Goal: Obtain resource: Obtain resource

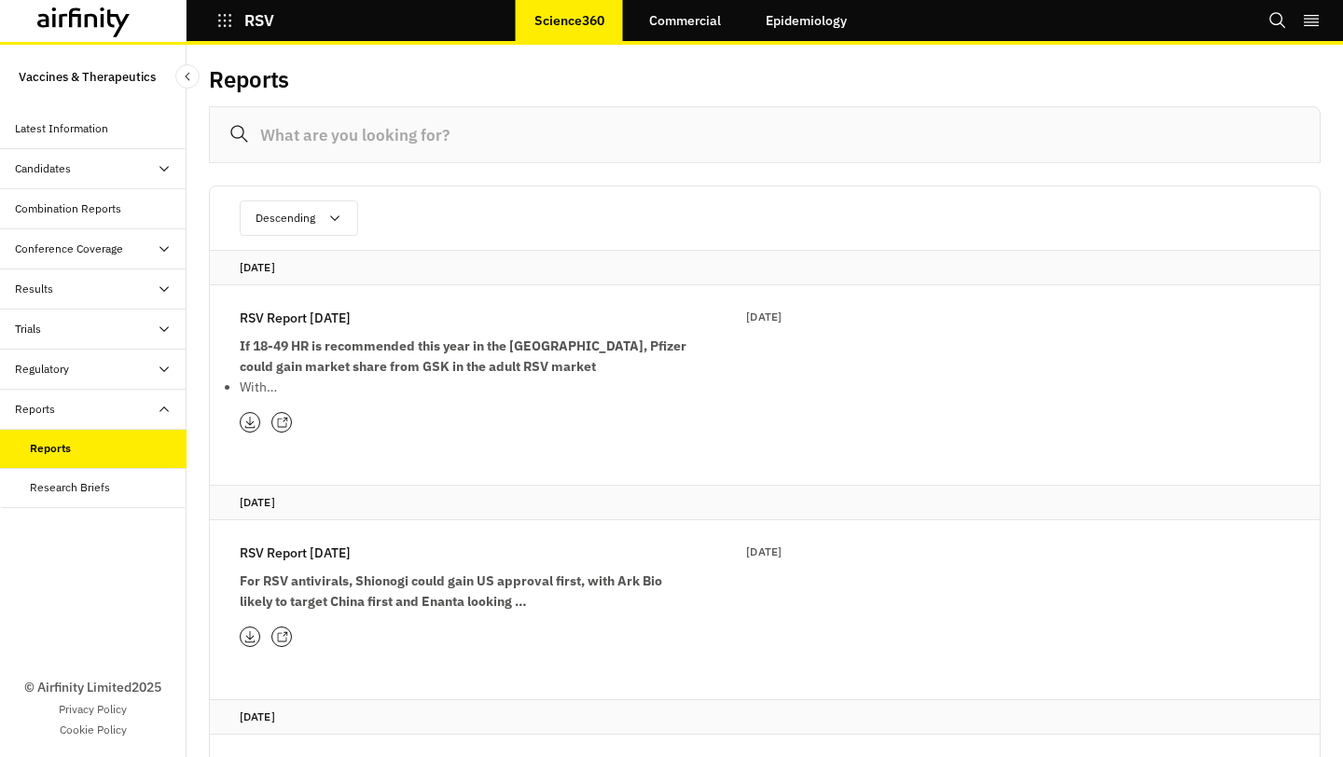
click at [351, 316] on p "RSV Report [DATE]" at bounding box center [295, 318] width 111 height 21
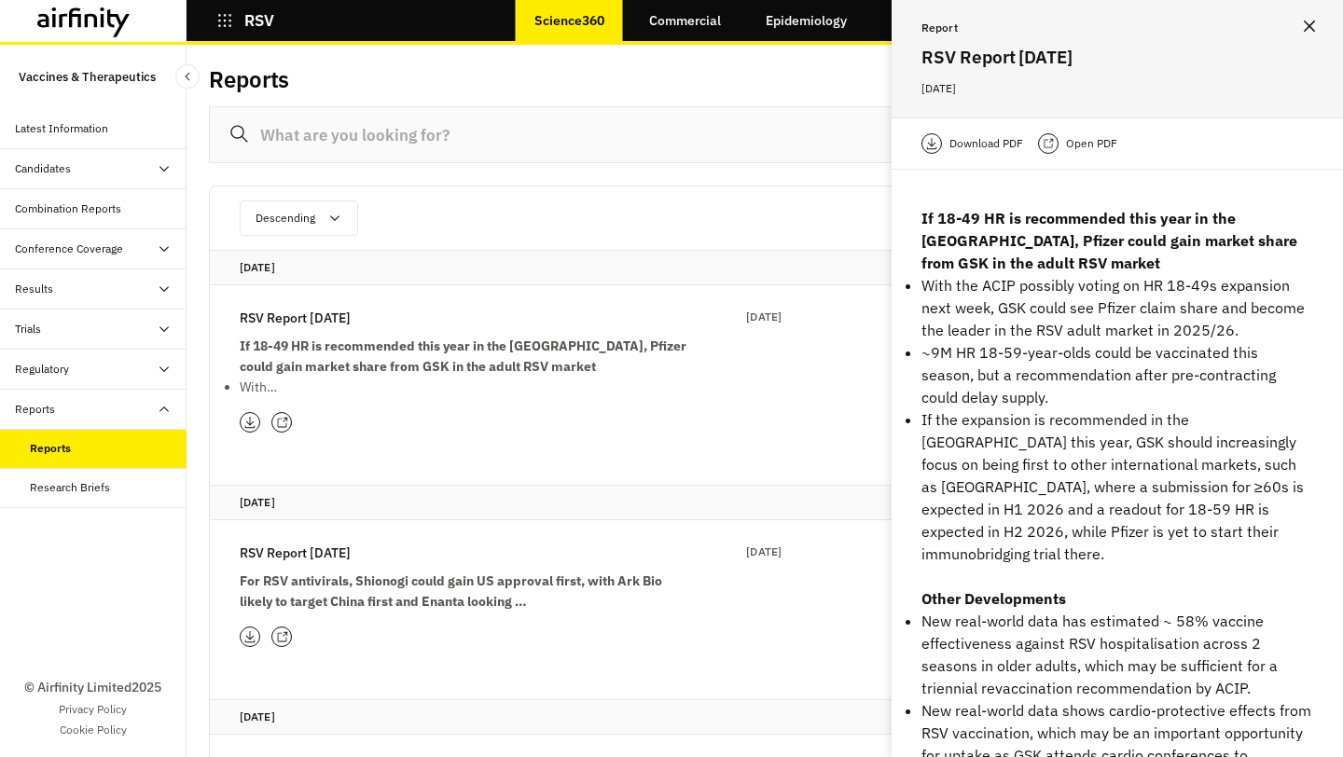
click at [977, 148] on p "Download PDF" at bounding box center [986, 143] width 74 height 19
click at [216, 33] on button "RSV" at bounding box center [245, 21] width 58 height 32
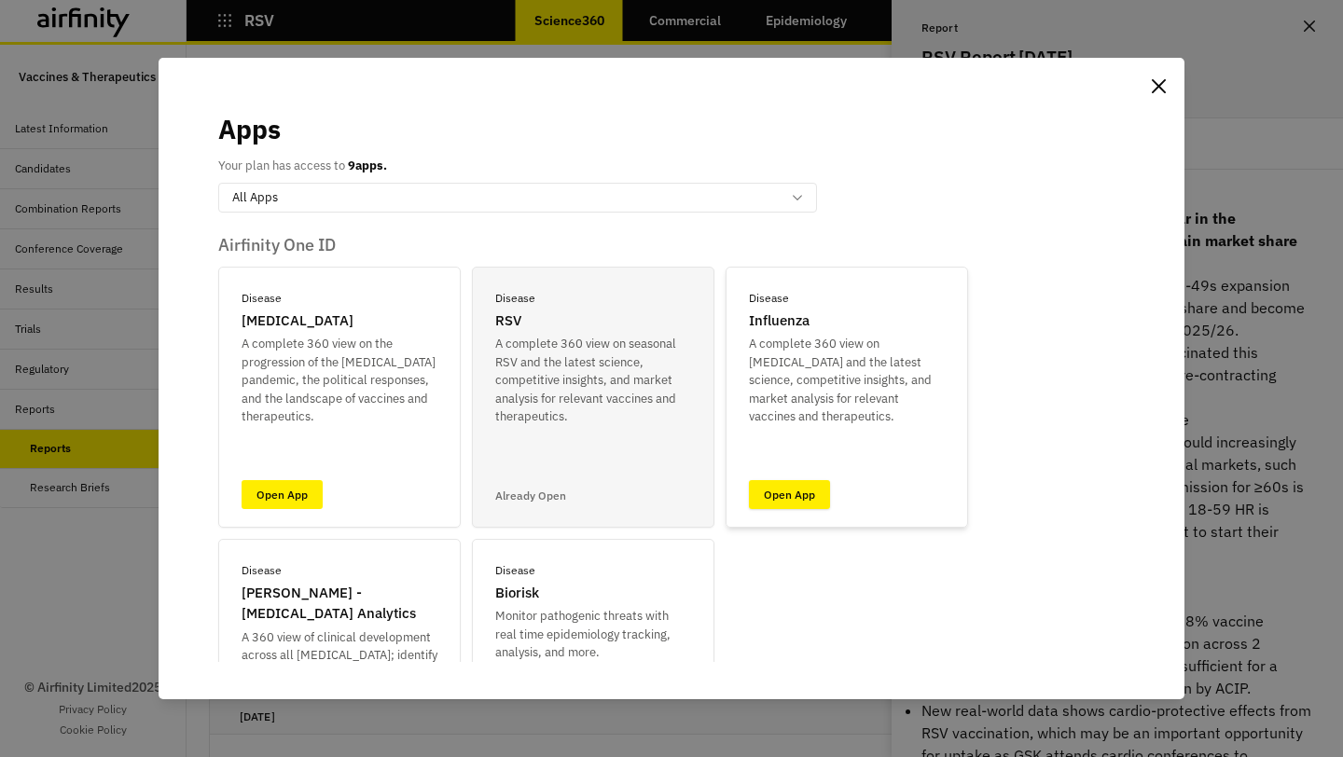
click at [808, 490] on link "Open App" at bounding box center [789, 494] width 81 height 29
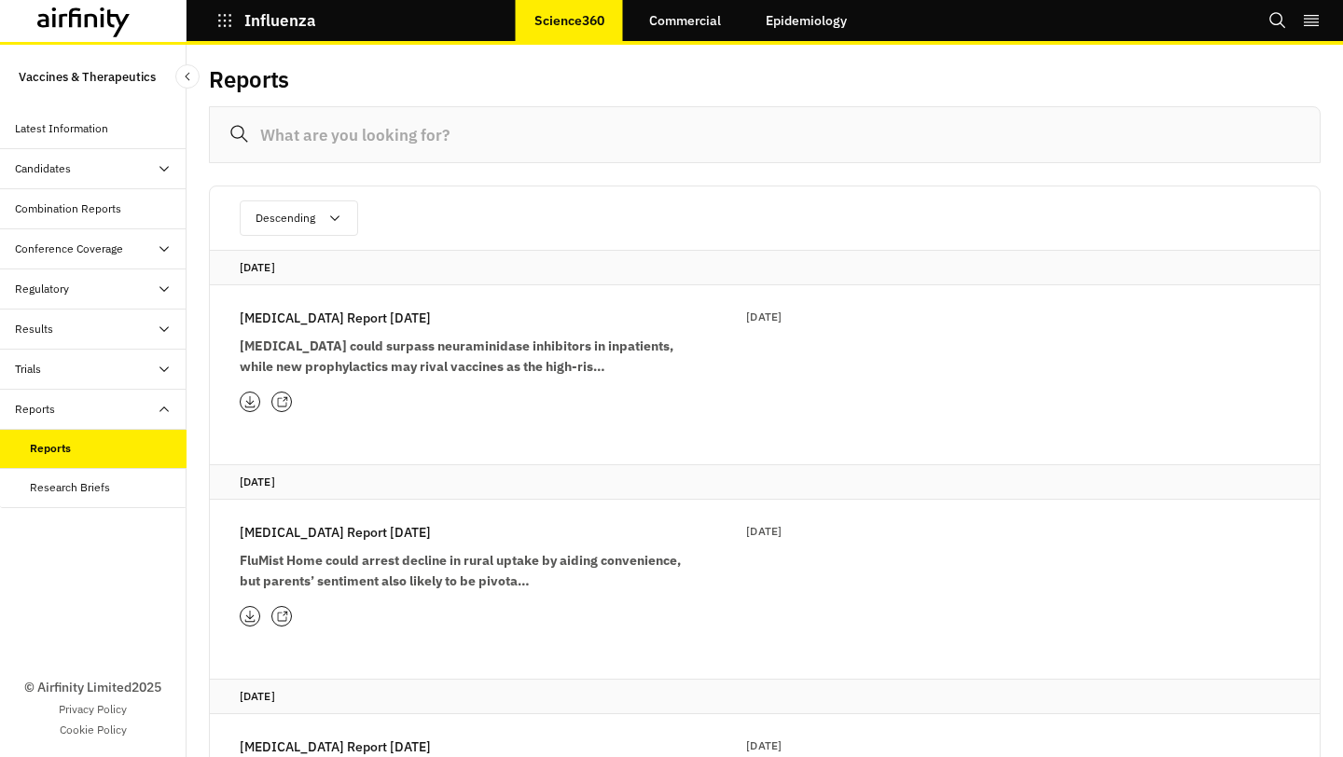
click at [296, 311] on p "Influenza Report 30th September" at bounding box center [335, 318] width 191 height 21
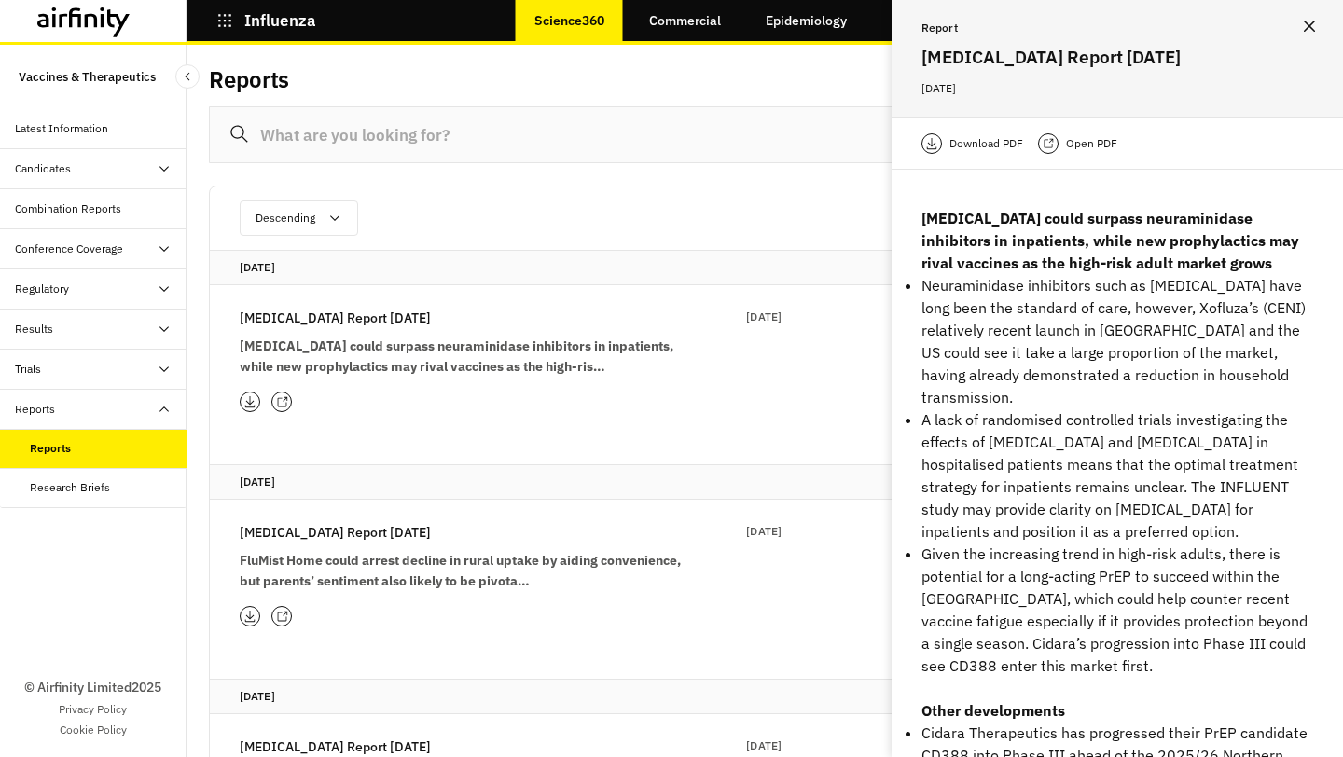
click at [982, 137] on p "Download PDF" at bounding box center [986, 143] width 74 height 19
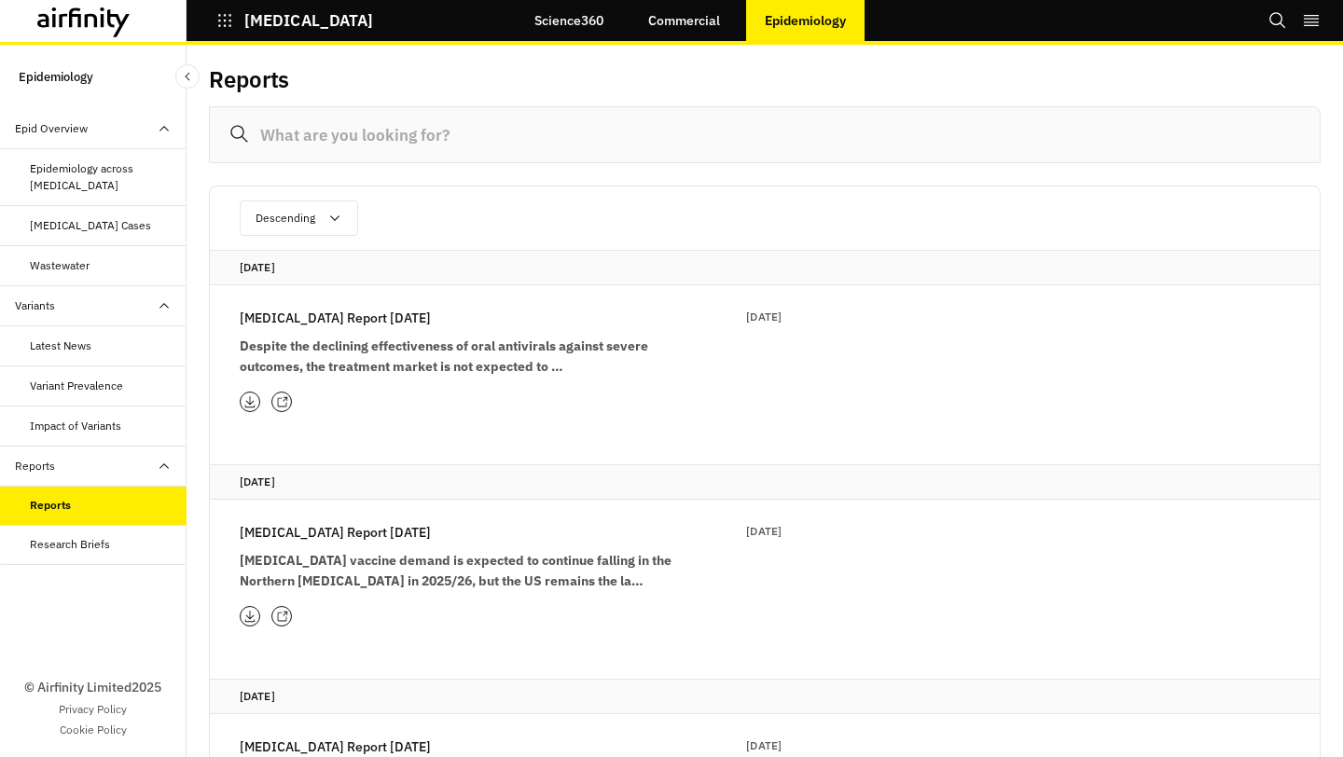
click at [228, 27] on icon "button" at bounding box center [224, 20] width 17 height 17
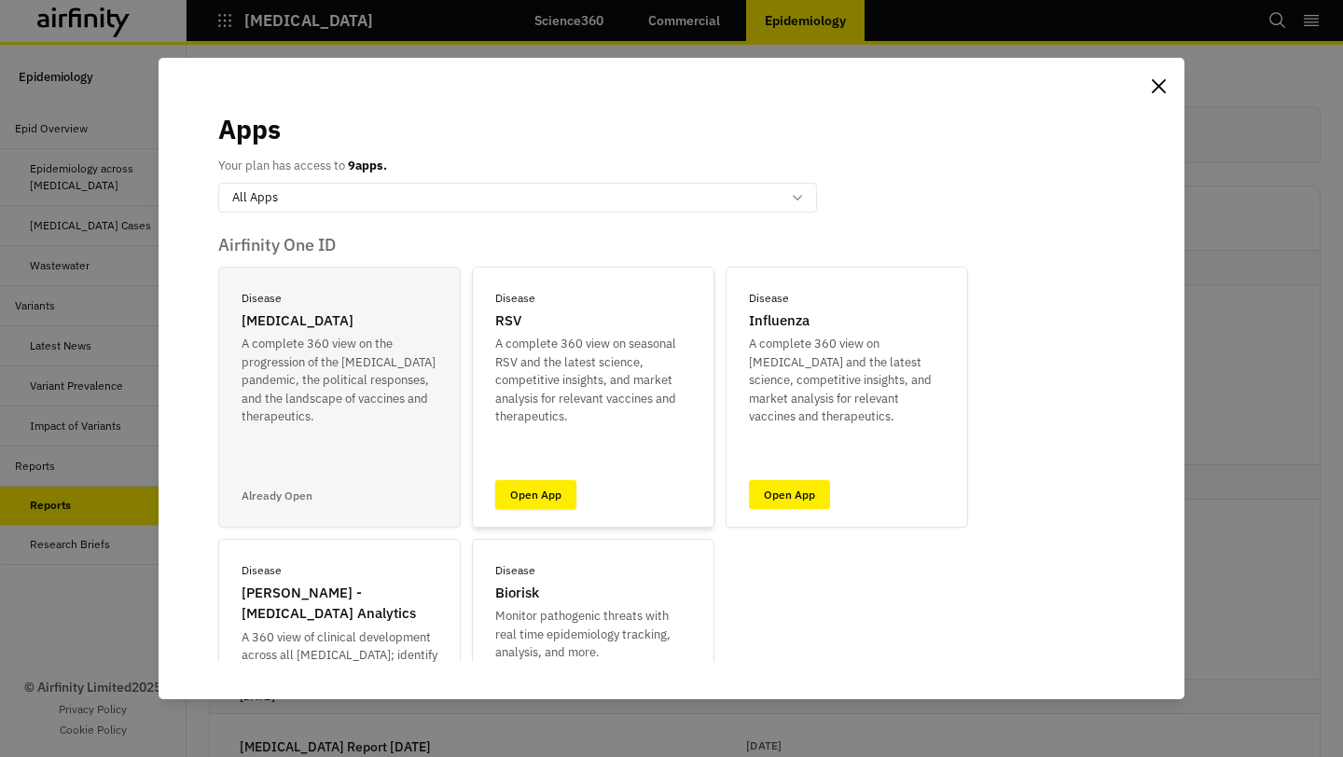
click at [546, 484] on link "Open App" at bounding box center [535, 494] width 81 height 29
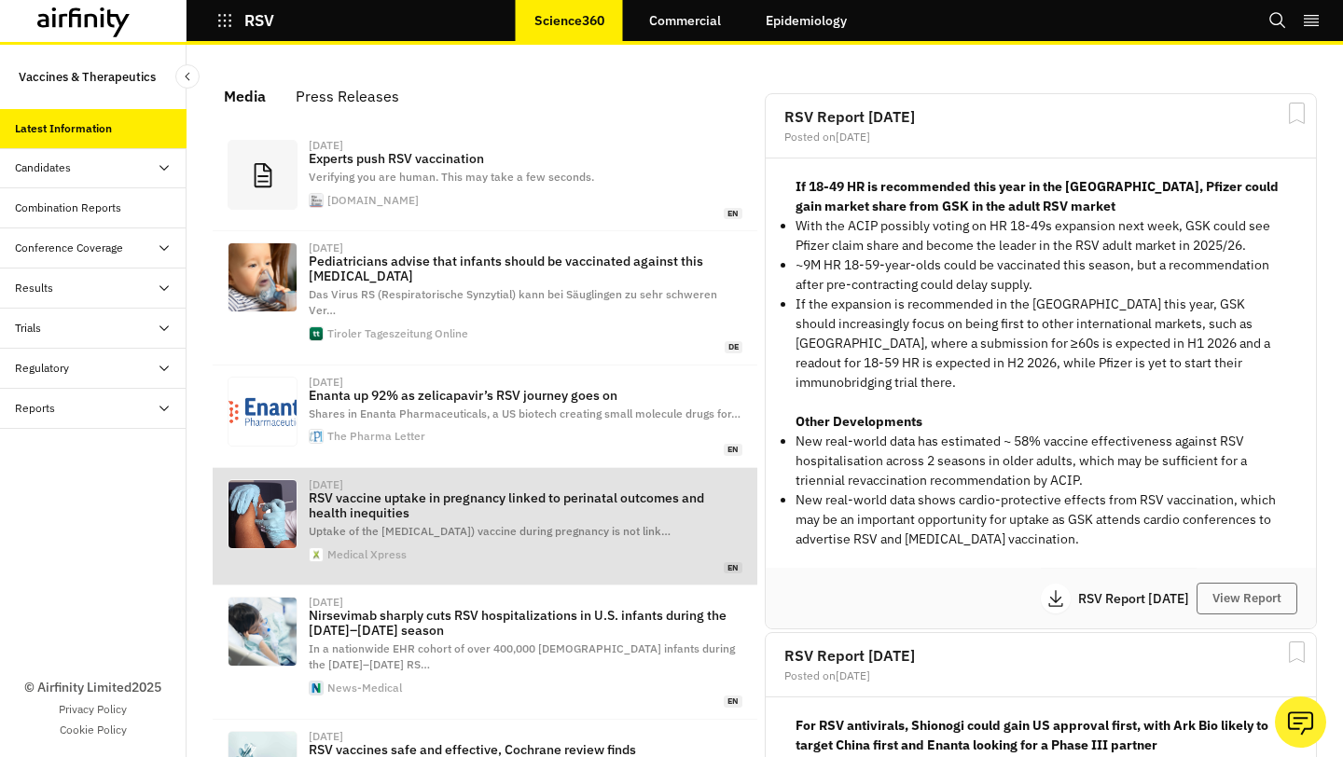
scroll to position [1238, 559]
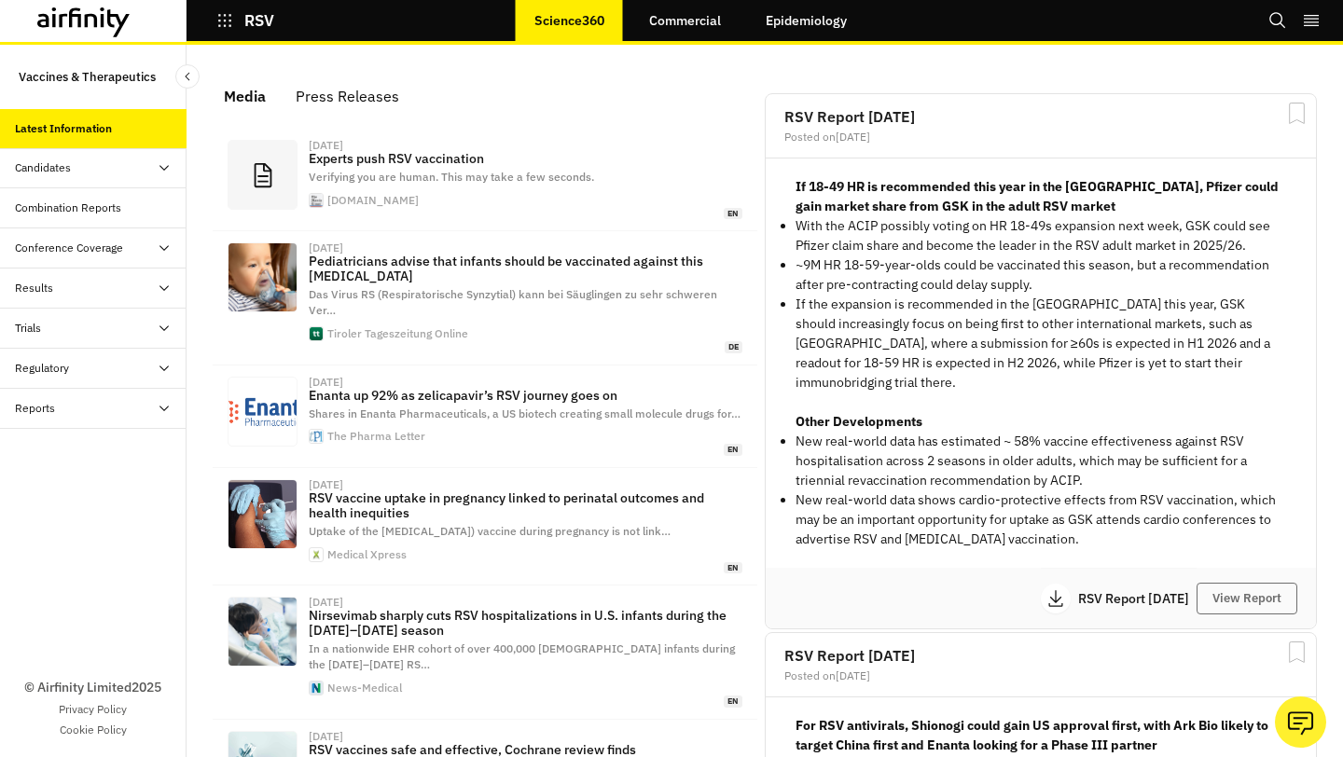
click at [82, 407] on div "Reports" at bounding box center [101, 408] width 172 height 17
click at [79, 449] on div "Reports" at bounding box center [108, 448] width 157 height 17
